Goal: Find specific page/section

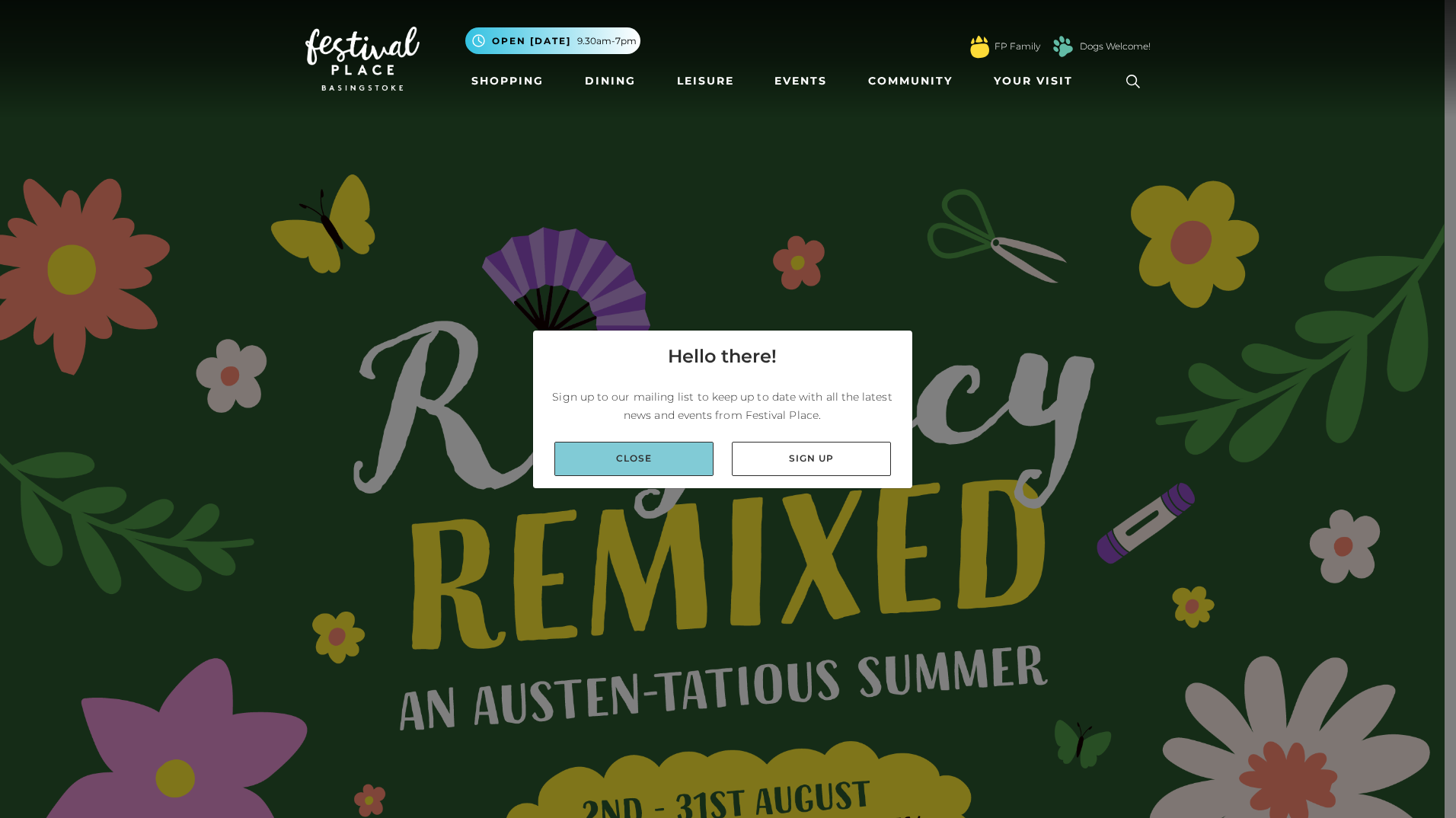
click at [669, 461] on link "Close" at bounding box center [634, 459] width 159 height 34
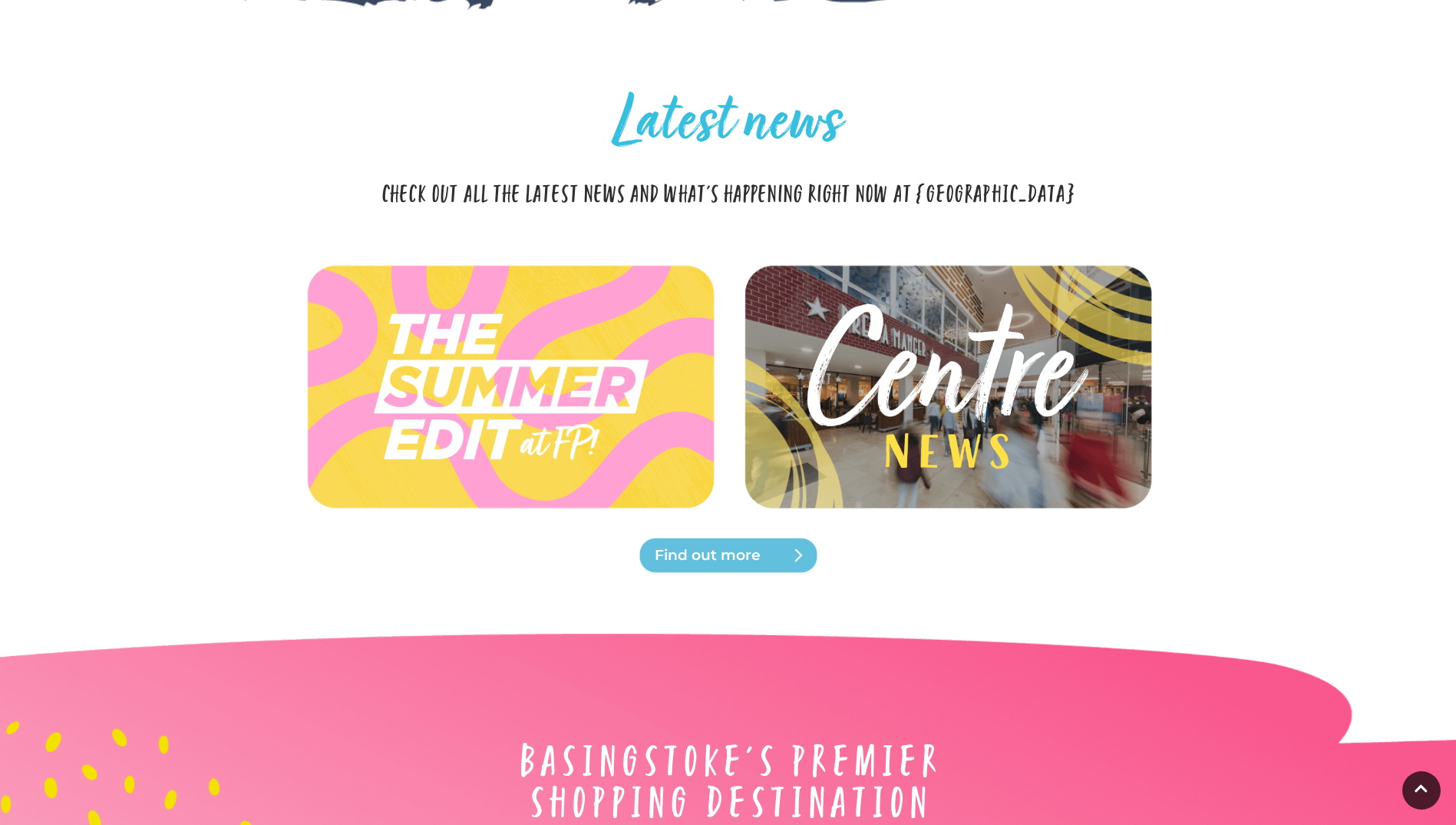
scroll to position [4377, 0]
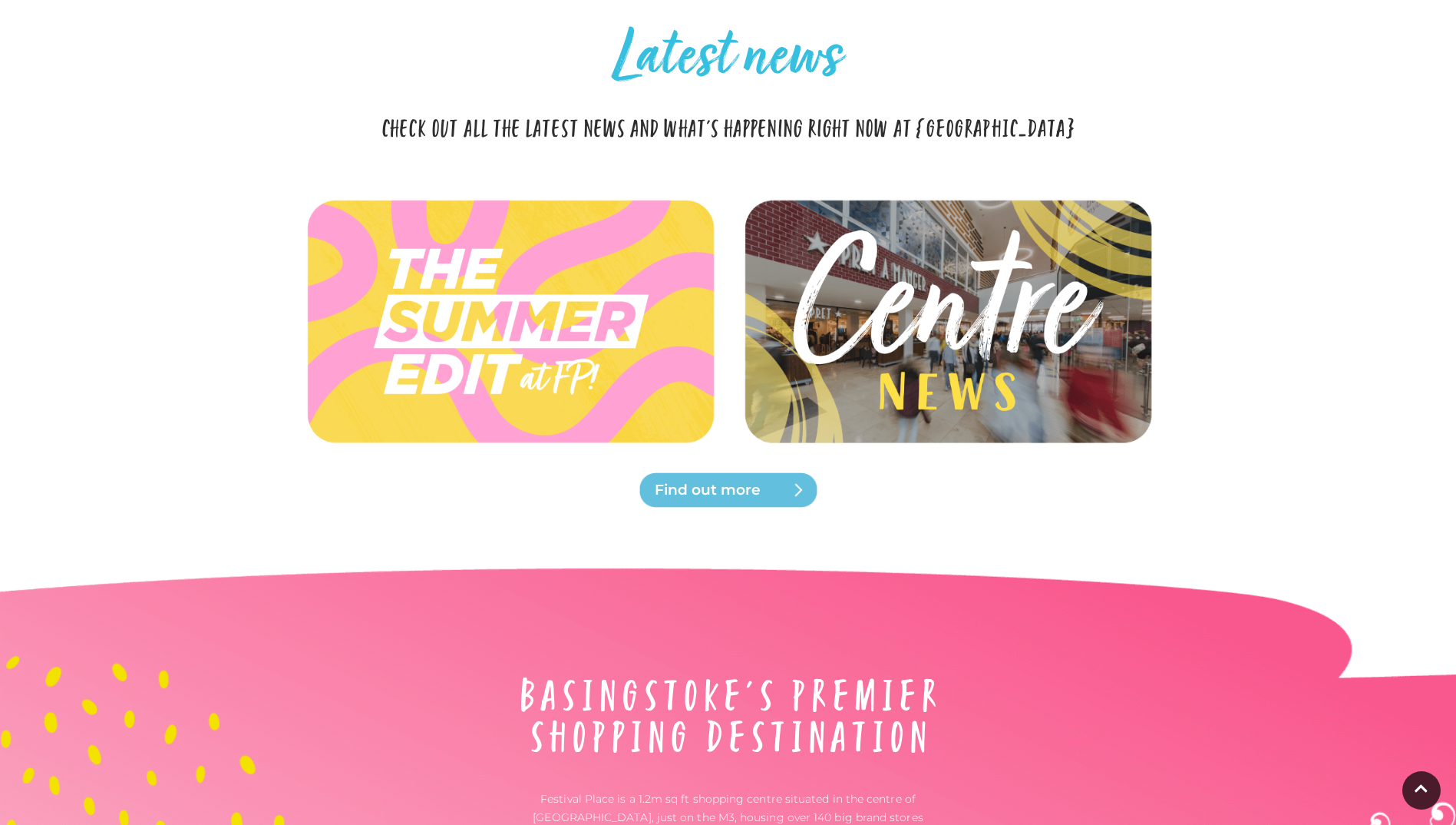
click at [979, 368] on img at bounding box center [947, 320] width 456 height 205
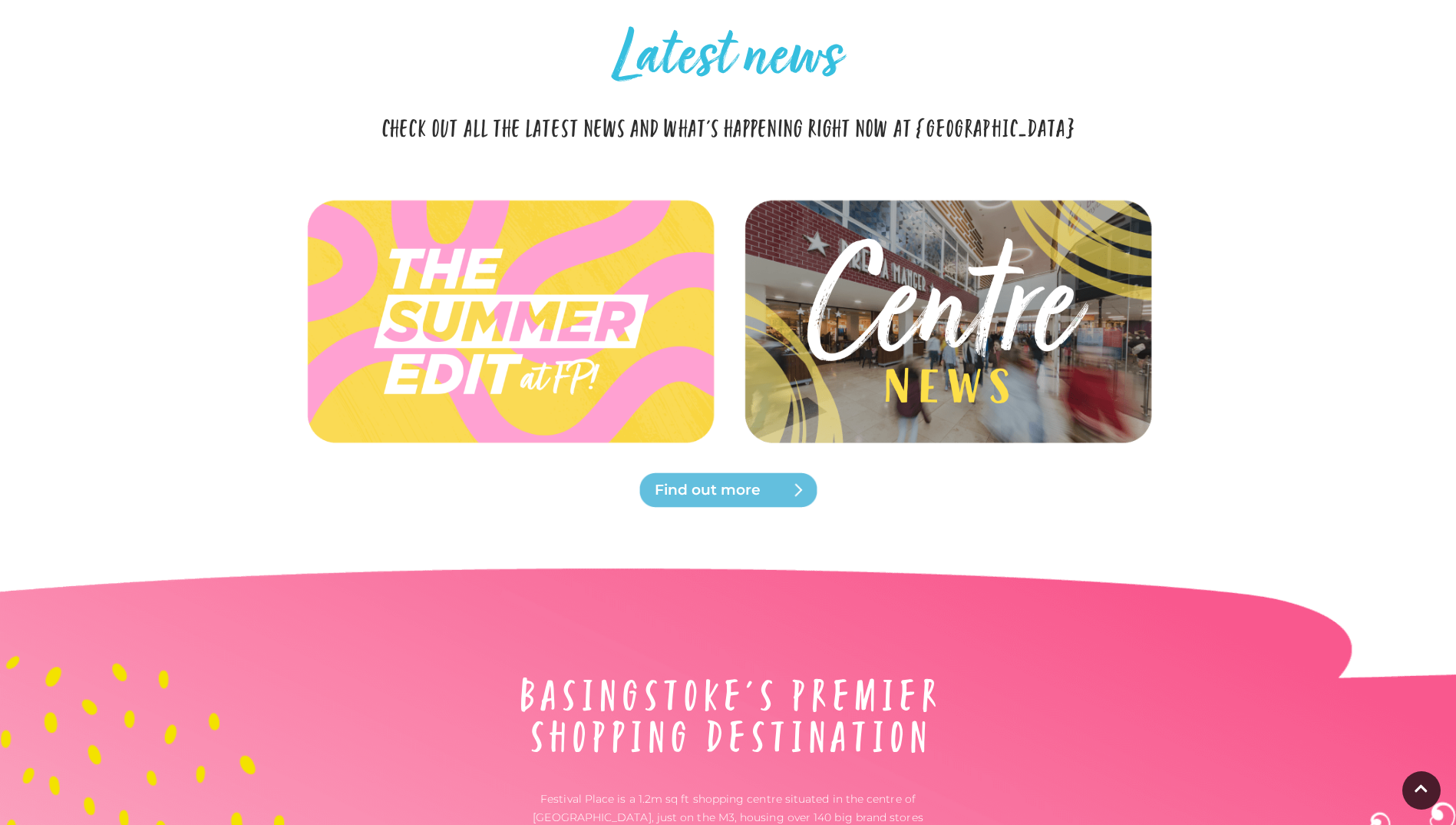
click at [724, 491] on span "Find out more" at bounding box center [746, 490] width 184 height 21
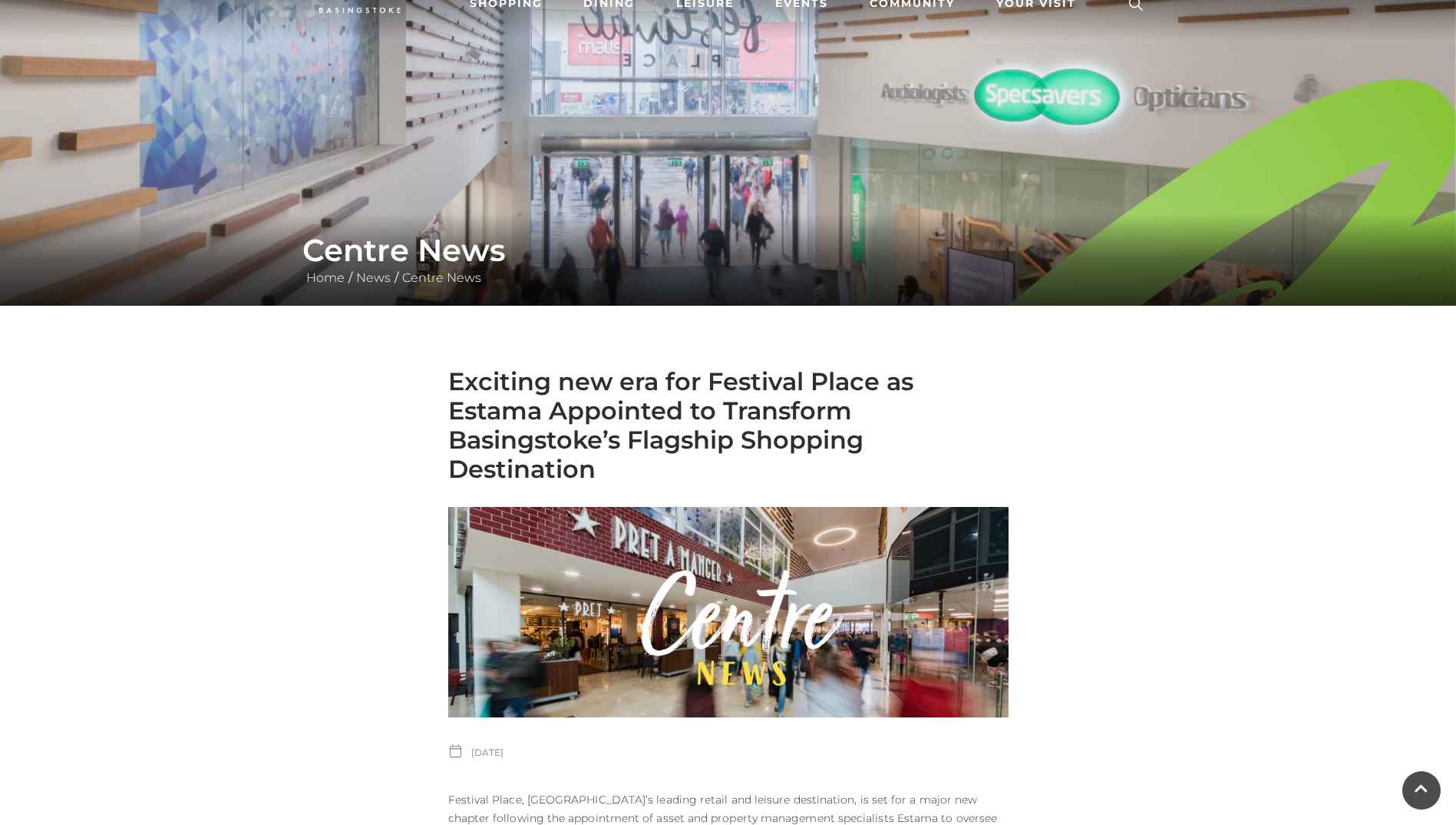
scroll to position [77, 0]
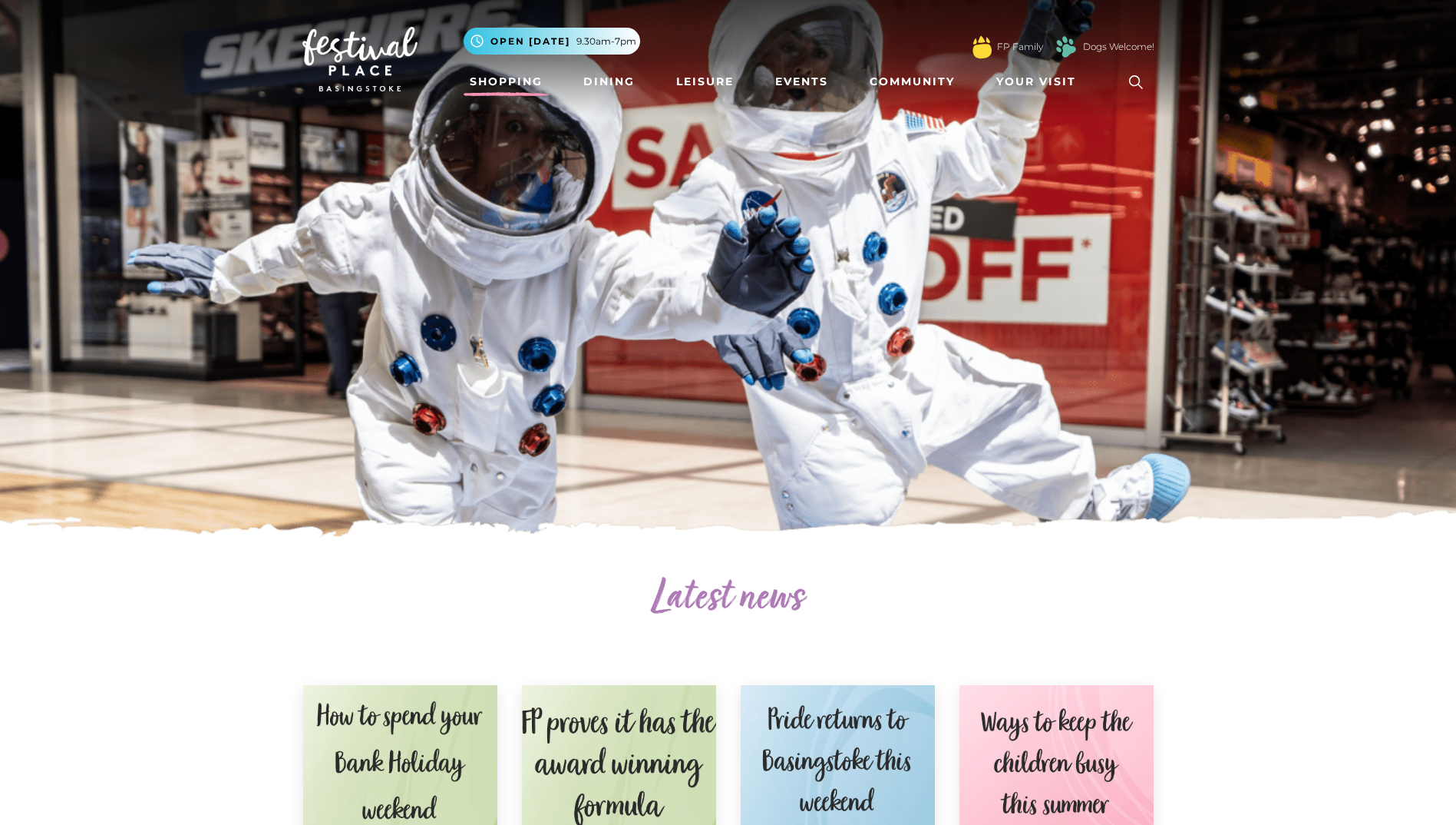
click at [490, 84] on link "Shopping" at bounding box center [505, 81] width 85 height 28
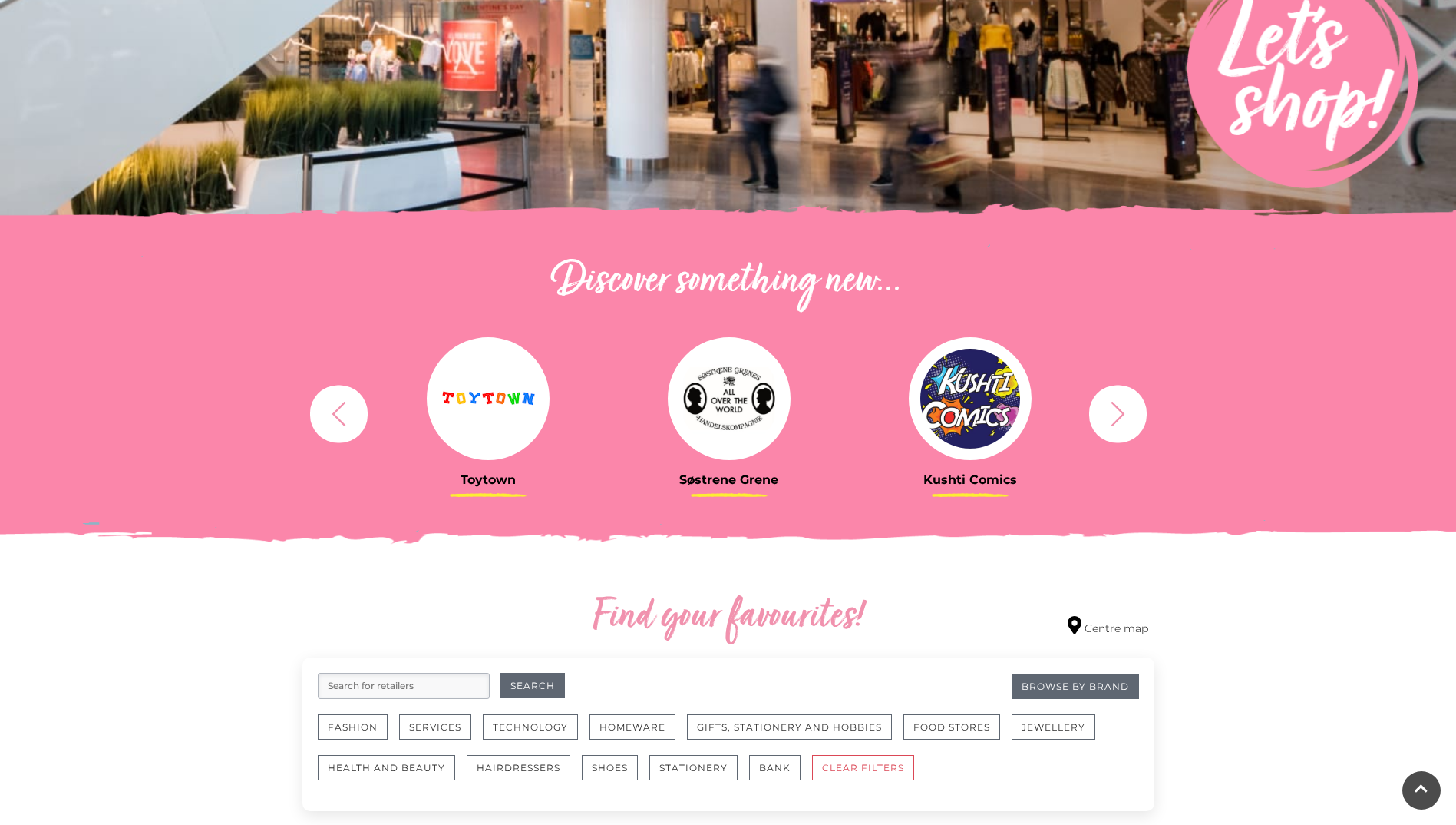
scroll to position [307, 0]
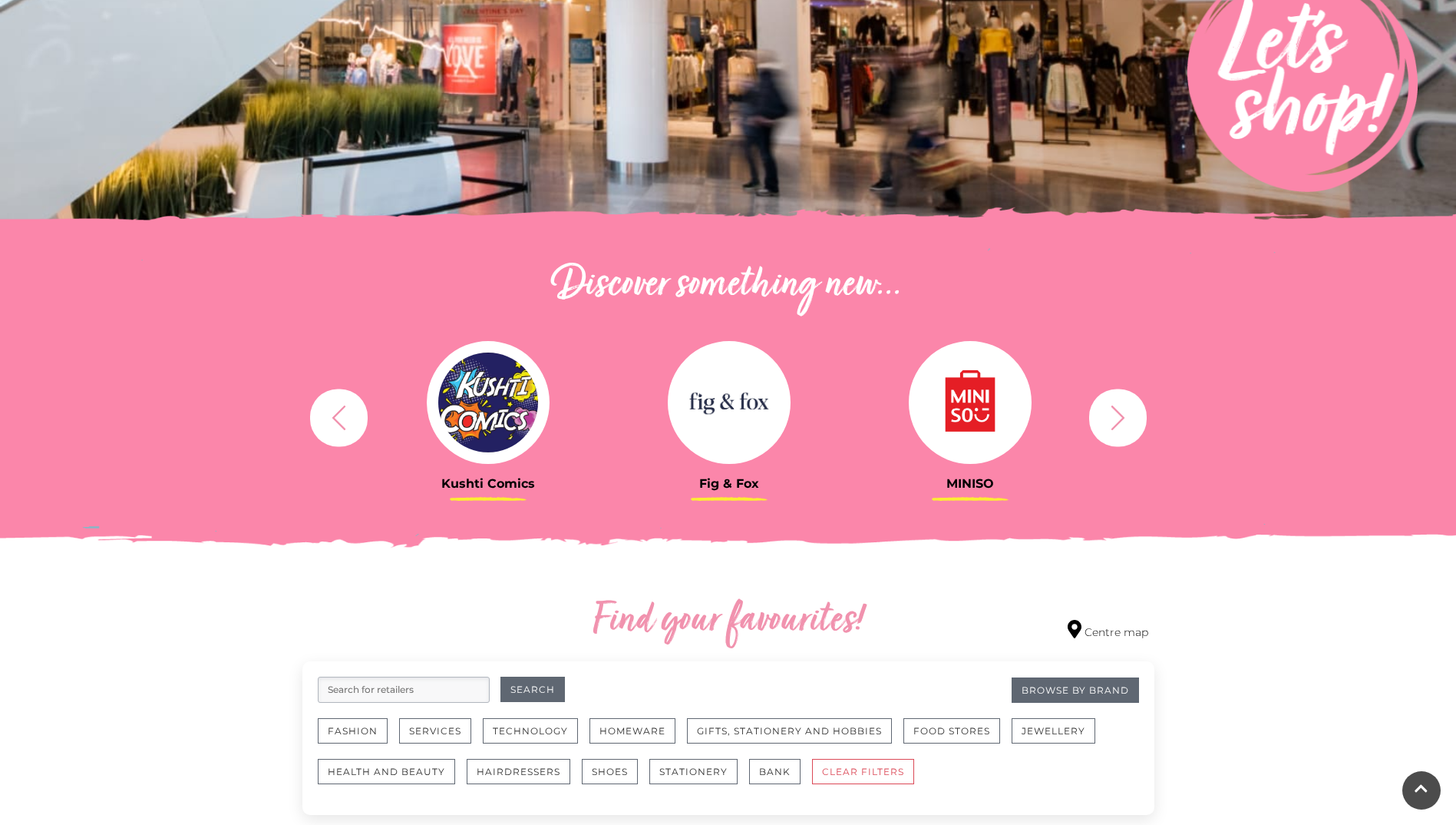
click at [1117, 427] on icon "button" at bounding box center [1118, 418] width 28 height 28
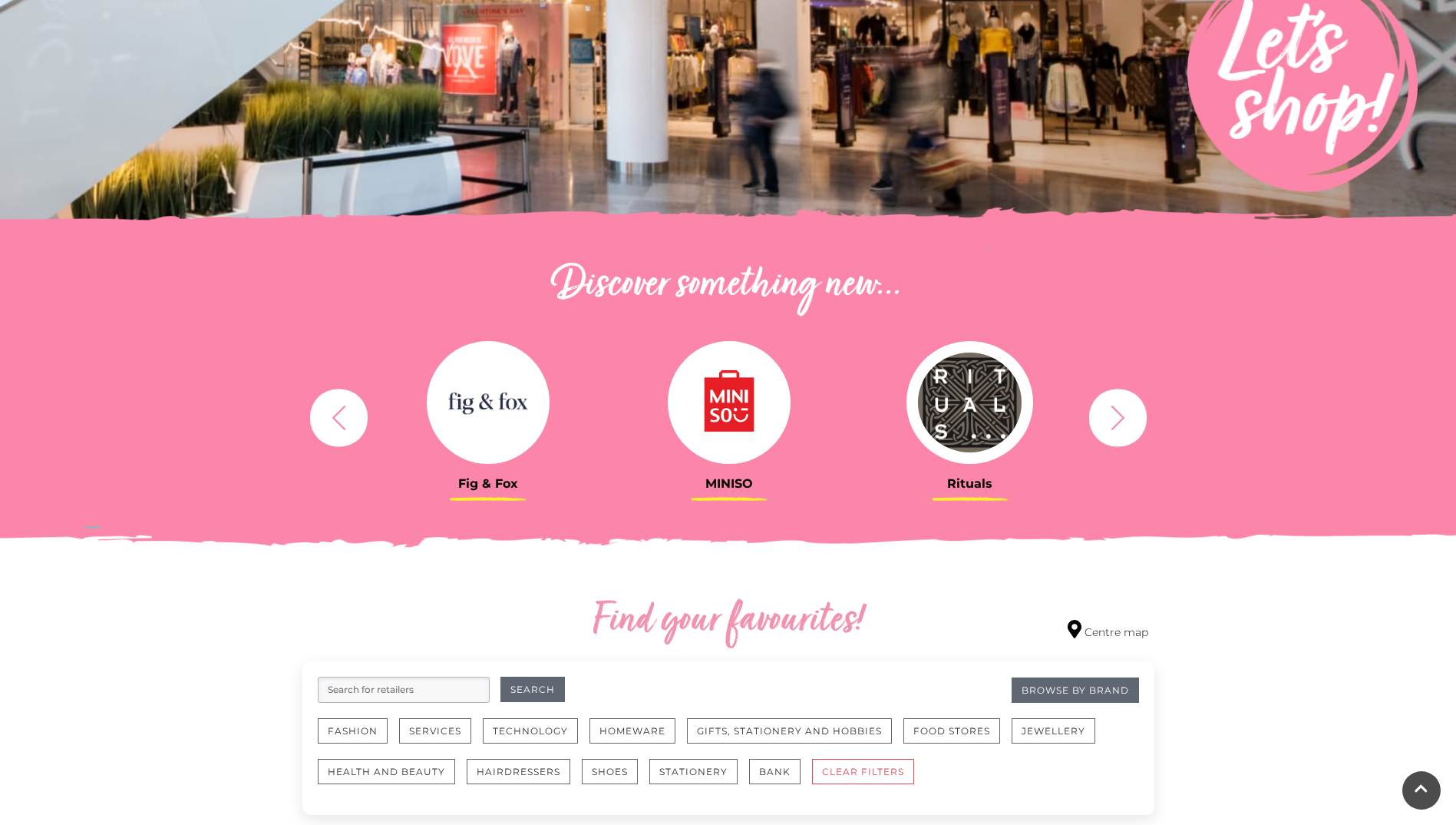
click at [1117, 427] on icon "button" at bounding box center [1118, 418] width 28 height 28
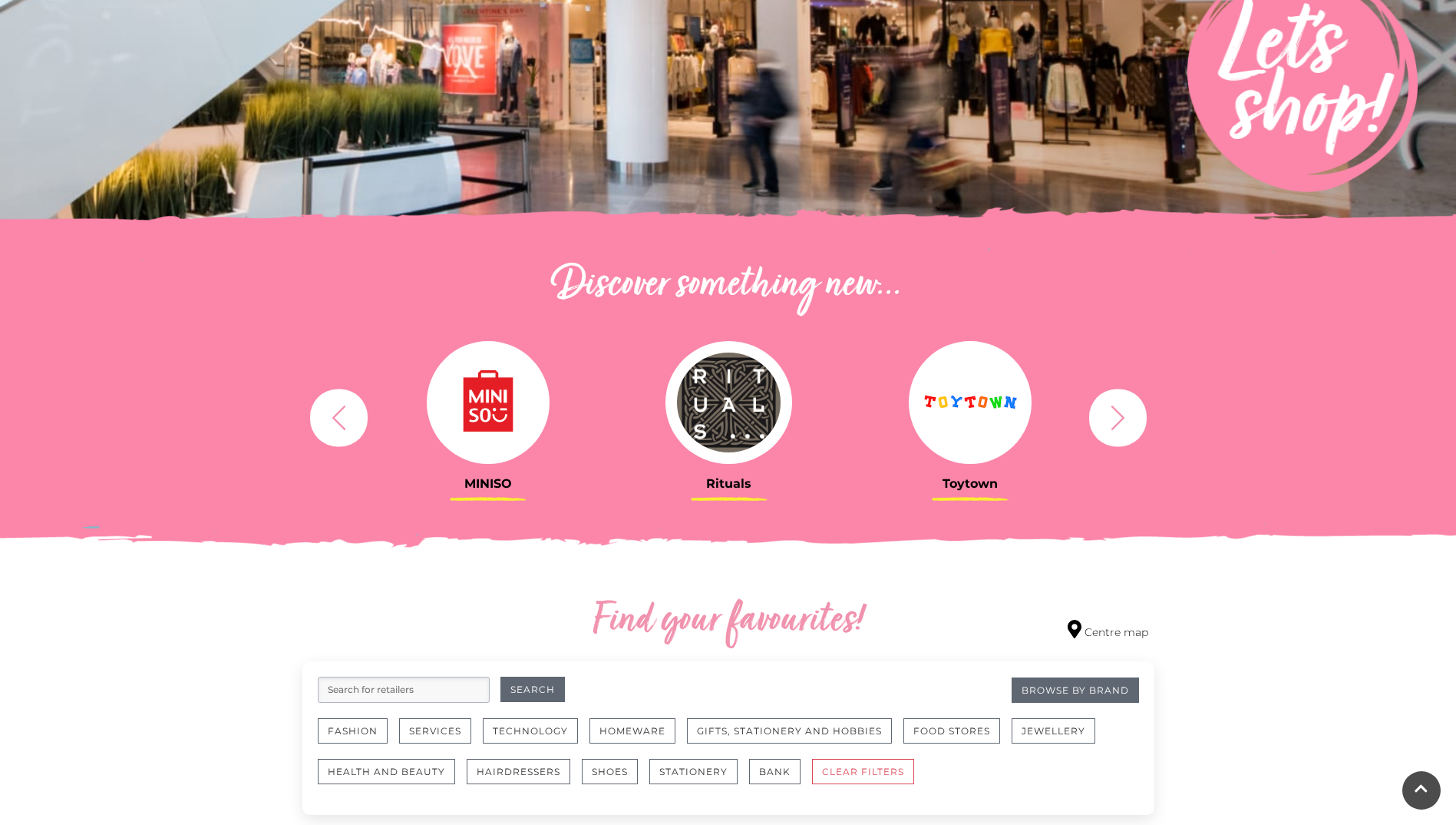
click at [1117, 427] on icon "button" at bounding box center [1118, 418] width 28 height 28
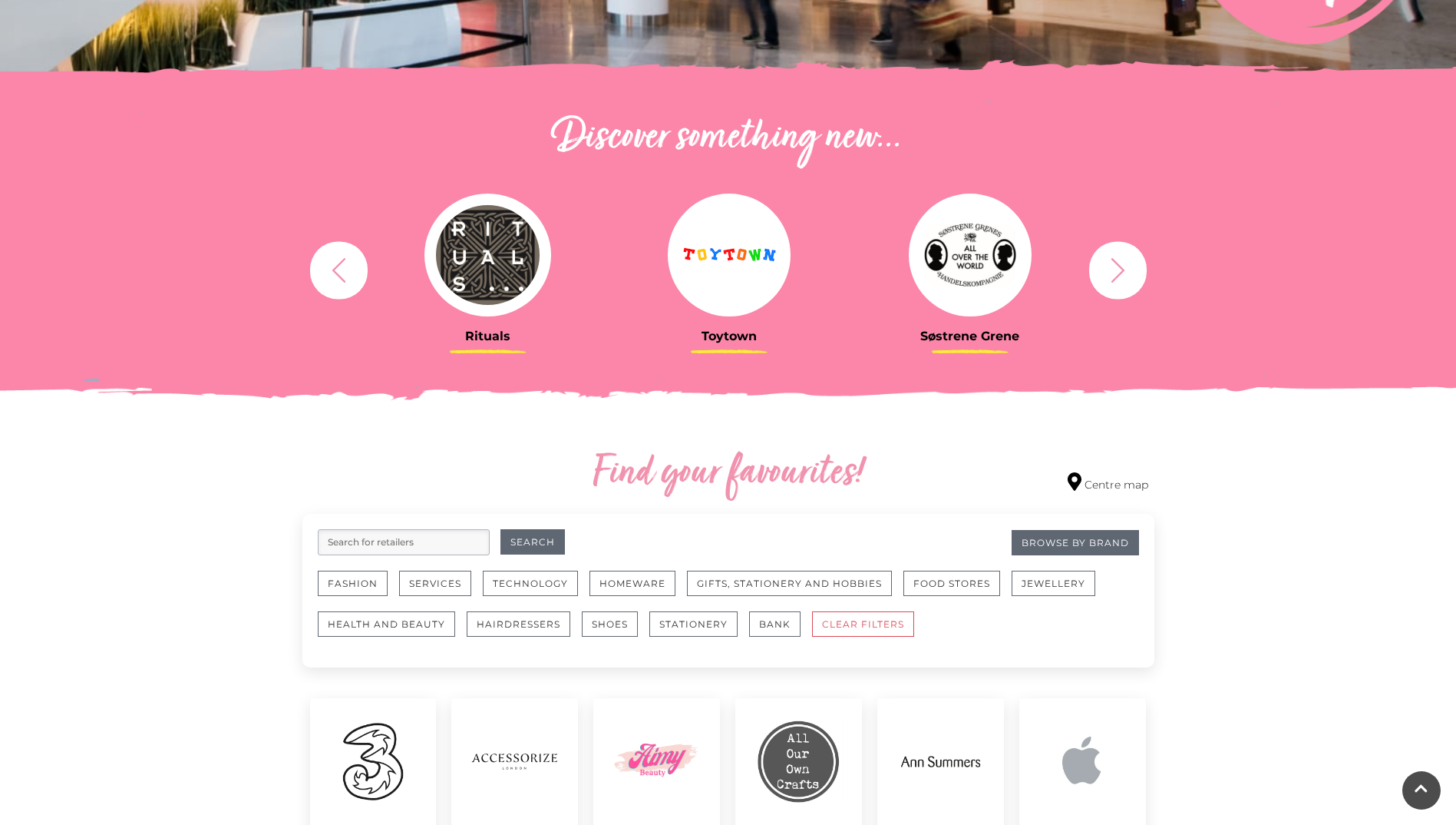
scroll to position [461, 0]
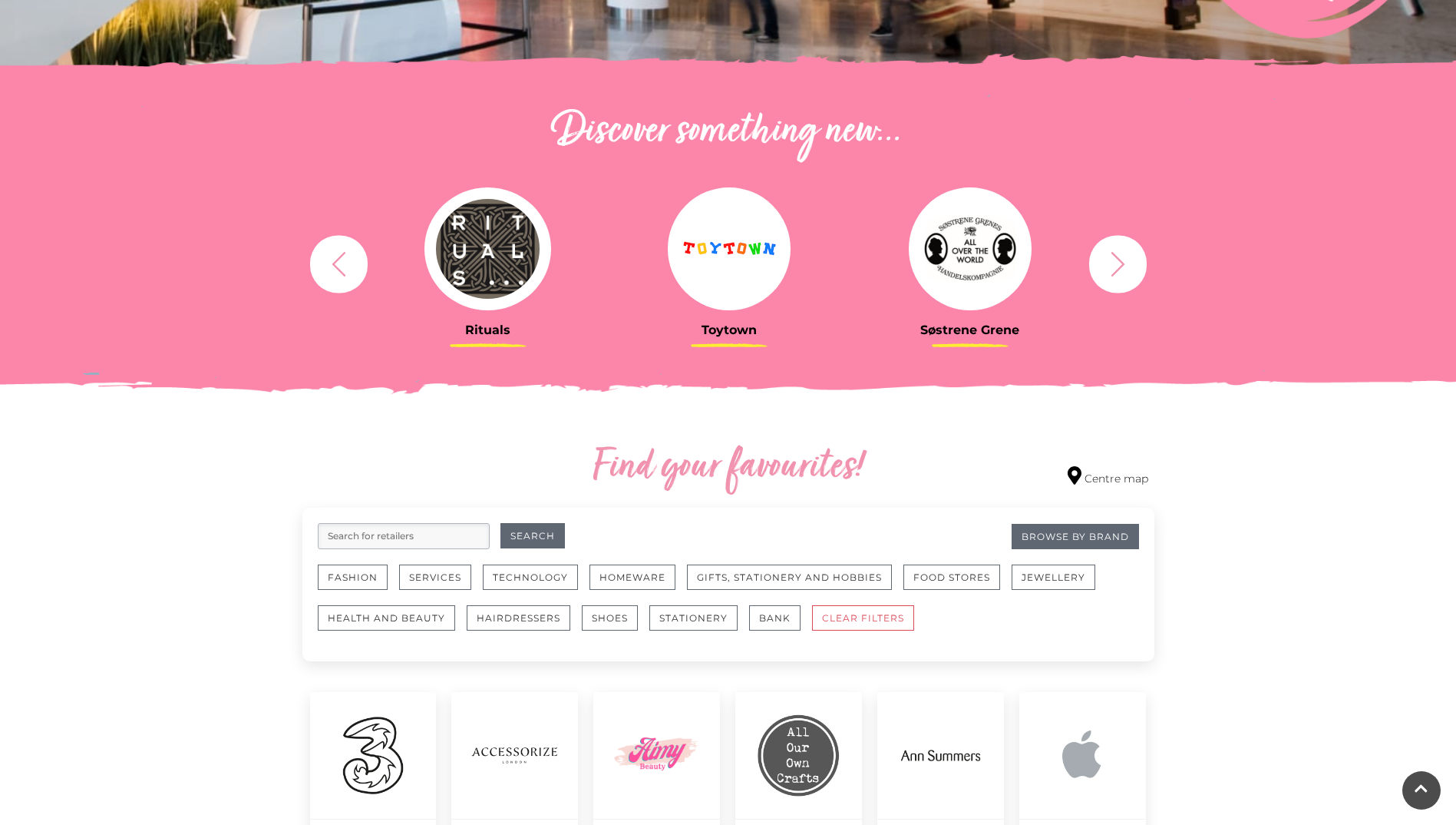
click at [449, 536] on input "search" at bounding box center [403, 536] width 172 height 26
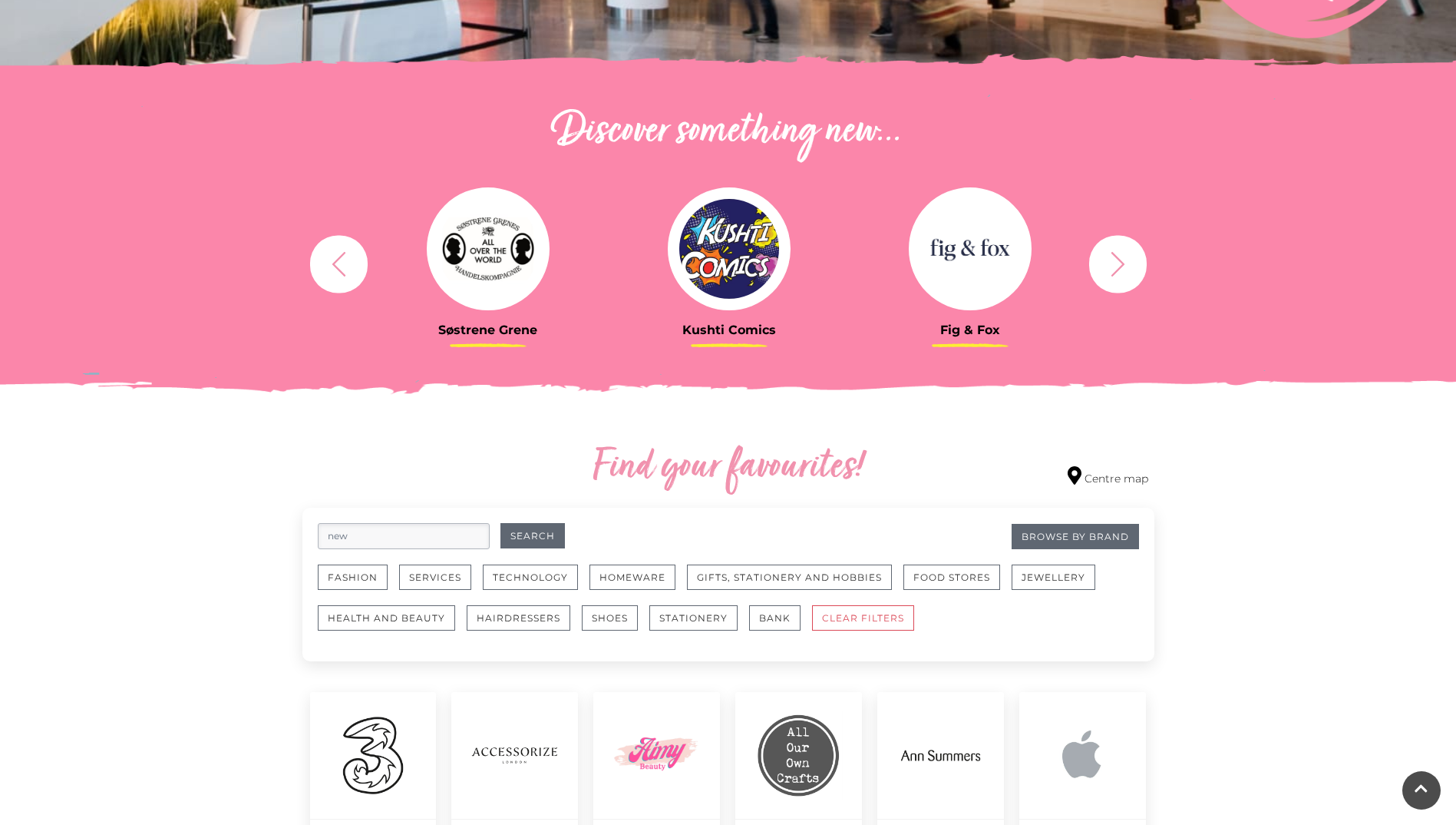
type input "new"
click at [501, 523] on button "Search" at bounding box center [532, 535] width 64 height 25
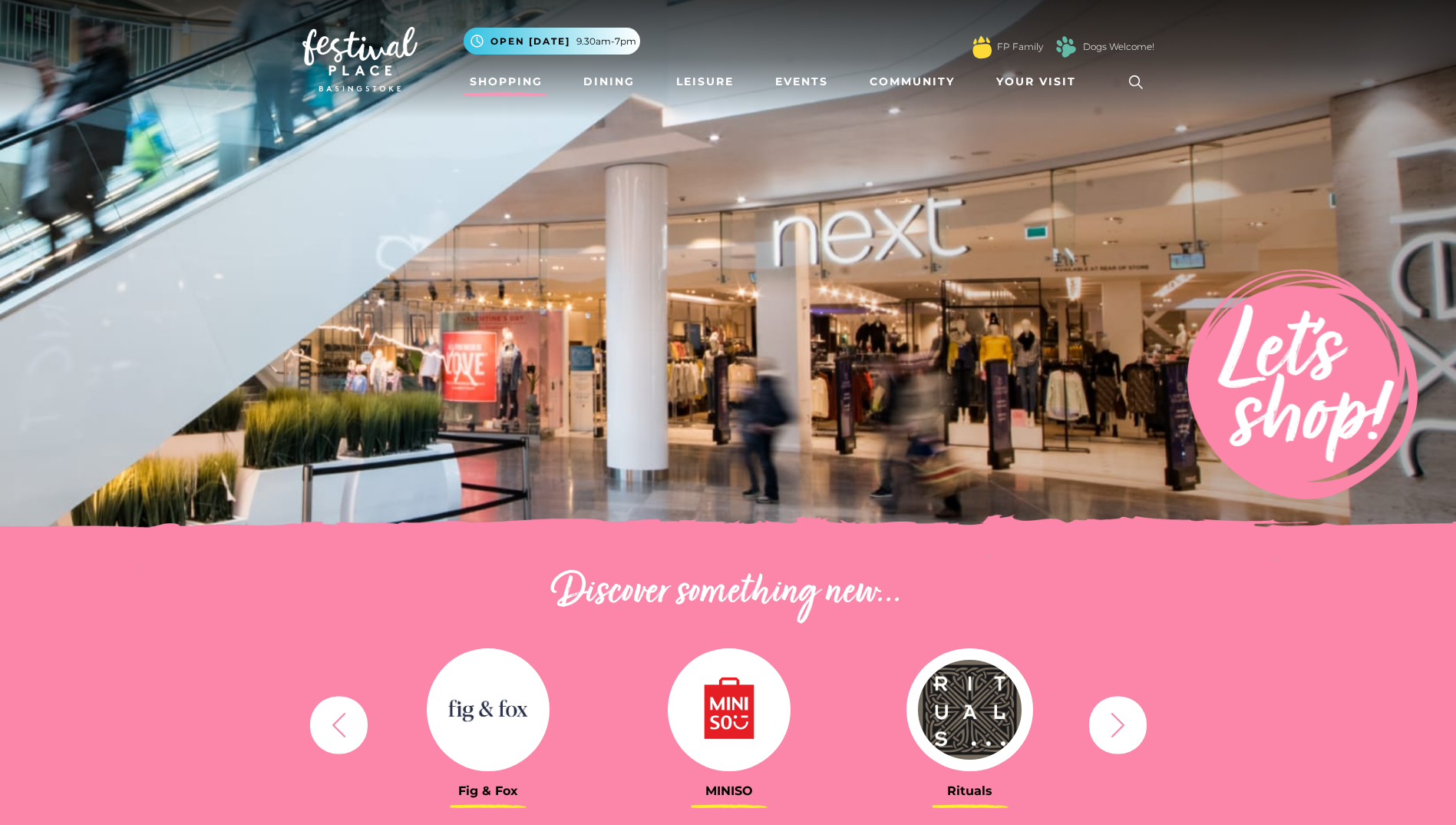
click at [1326, 379] on img at bounding box center [1303, 384] width 231 height 231
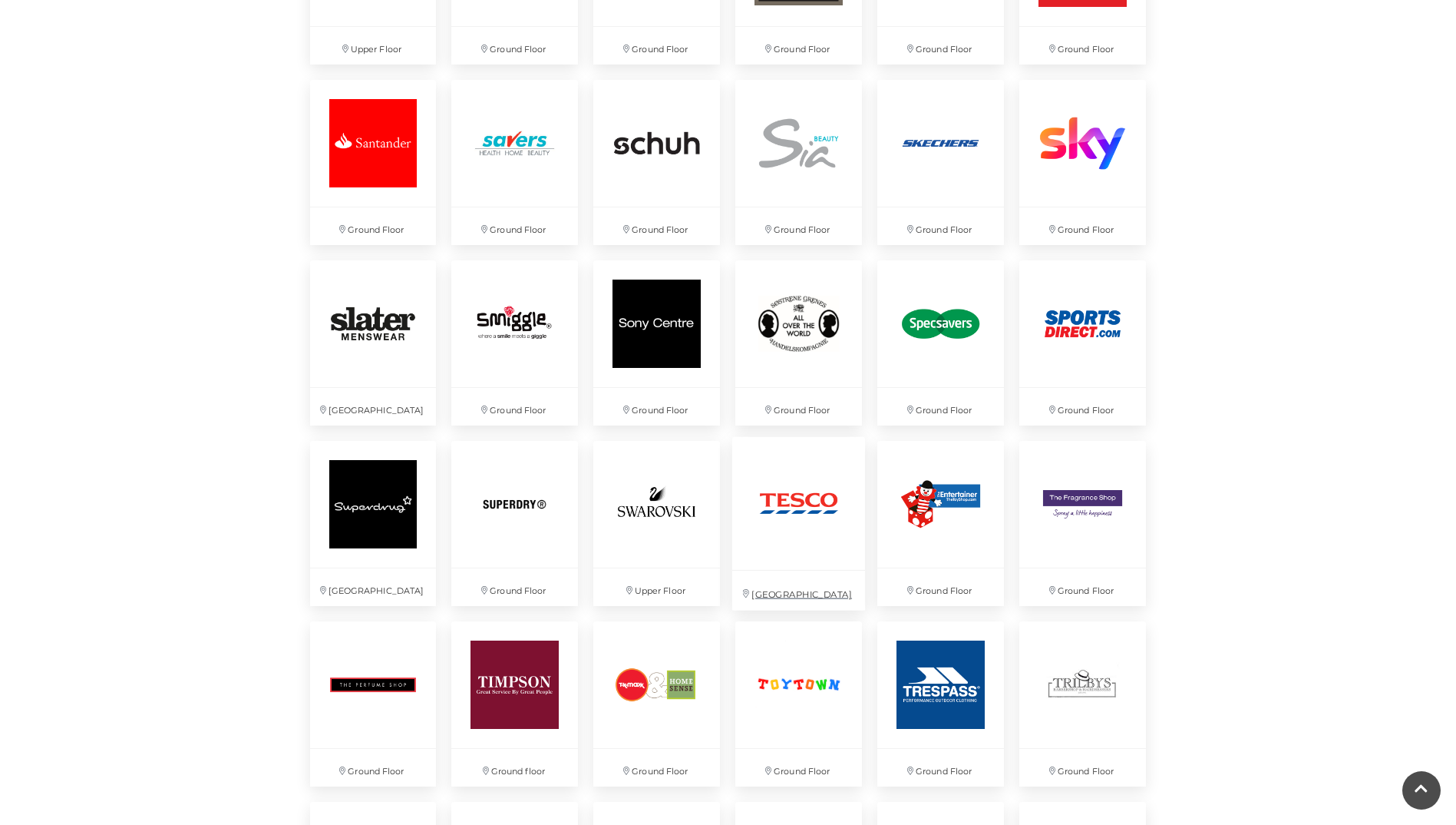
scroll to position [2688, 0]
